Goal: Task Accomplishment & Management: Manage account settings

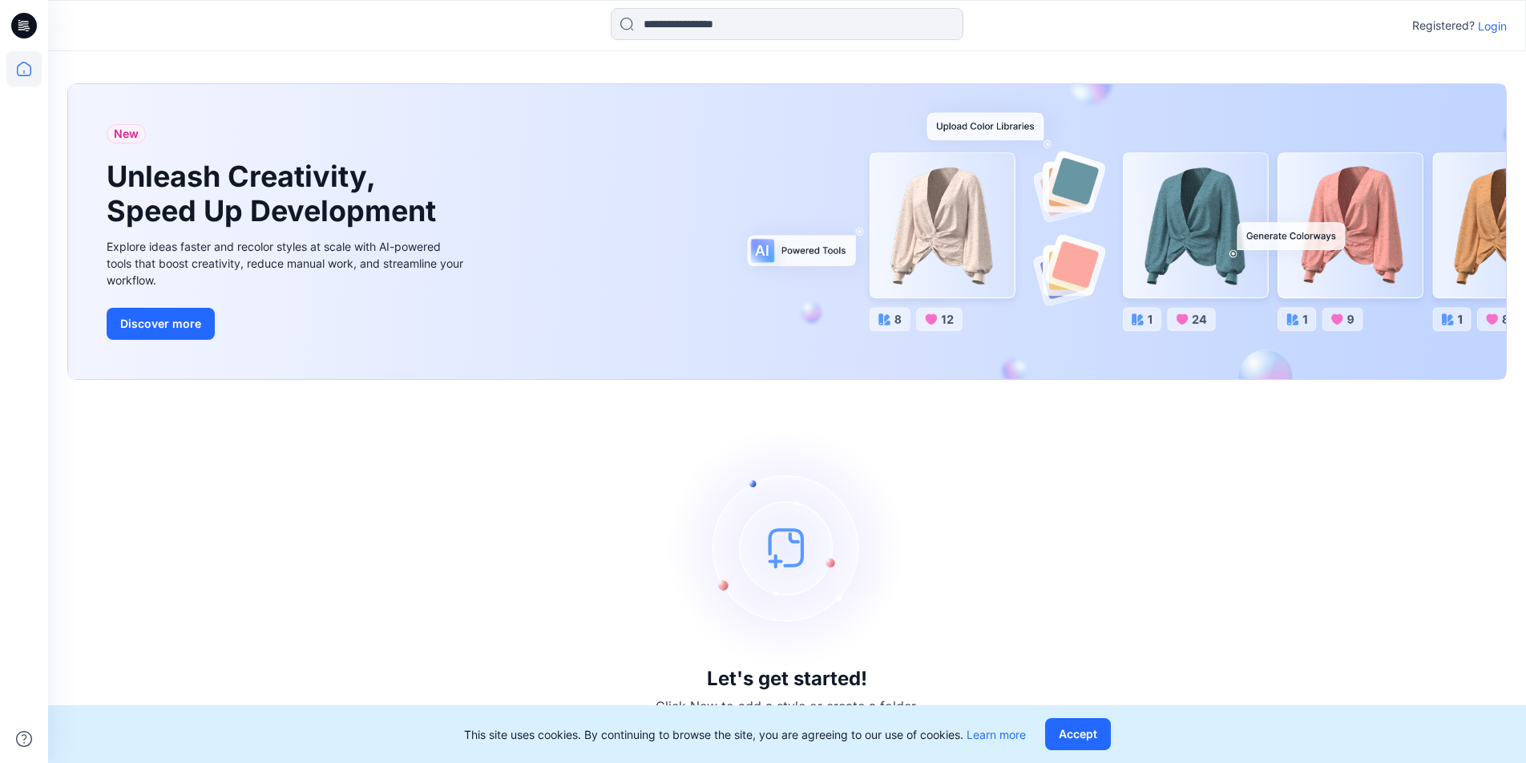
click at [1492, 25] on p "Login" at bounding box center [1492, 26] width 29 height 17
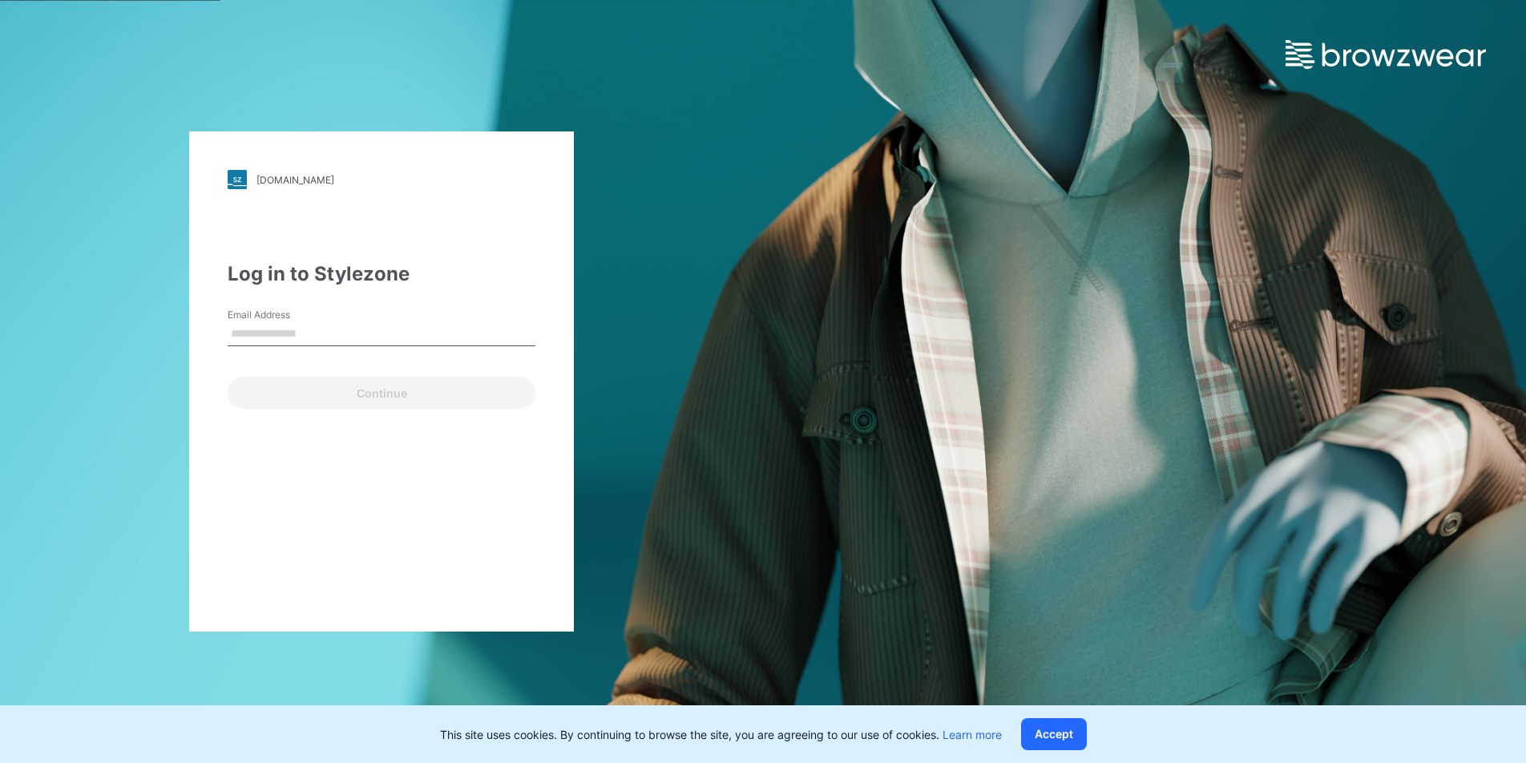
click at [711, 298] on div "pvh.stylezone.com Loading... Log in to Stylezone Email Address Continue" at bounding box center [381, 381] width 763 height 763
